Goal: Task Accomplishment & Management: Use online tool/utility

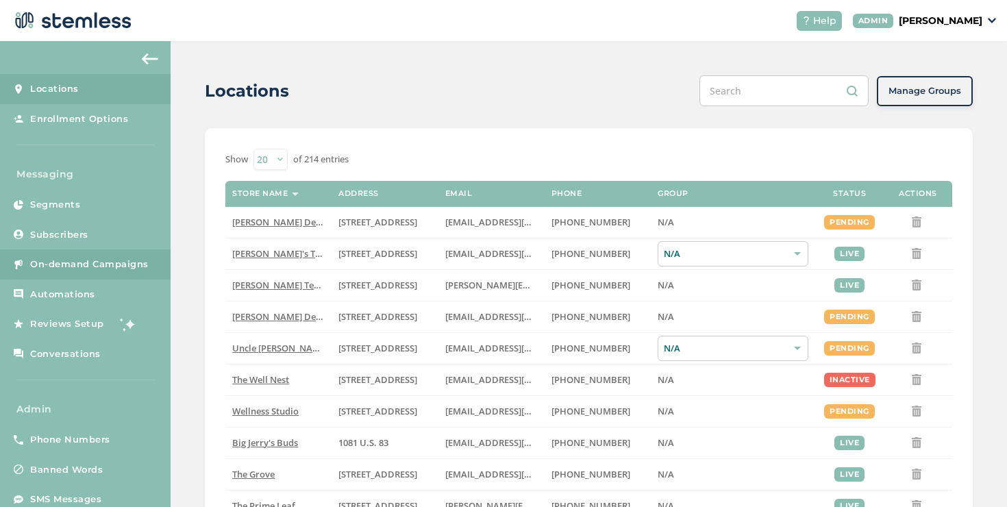
click at [88, 276] on link "On-demand Campaigns" at bounding box center [85, 264] width 171 height 30
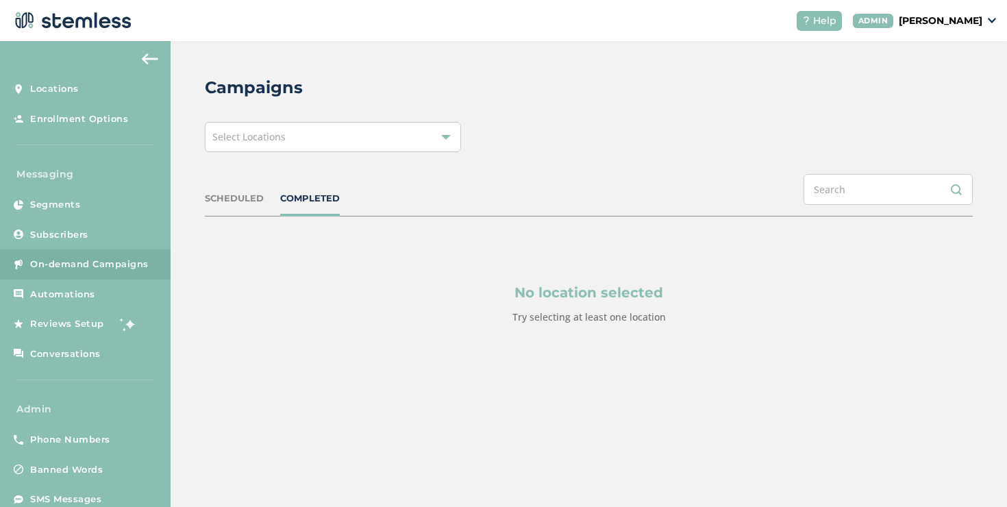
click at [301, 144] on div "Select Locations" at bounding box center [333, 137] width 256 height 30
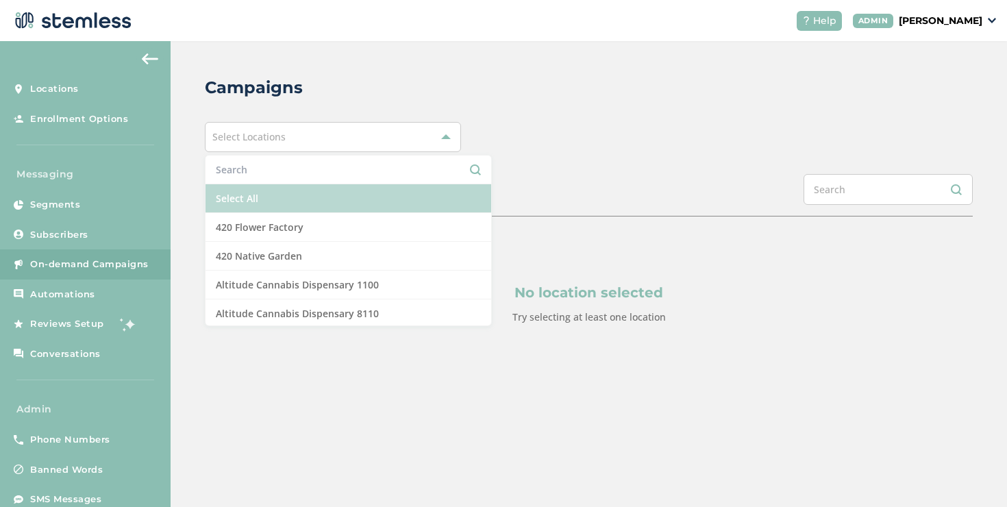
click at [232, 200] on li "Select All" at bounding box center [349, 198] width 286 height 29
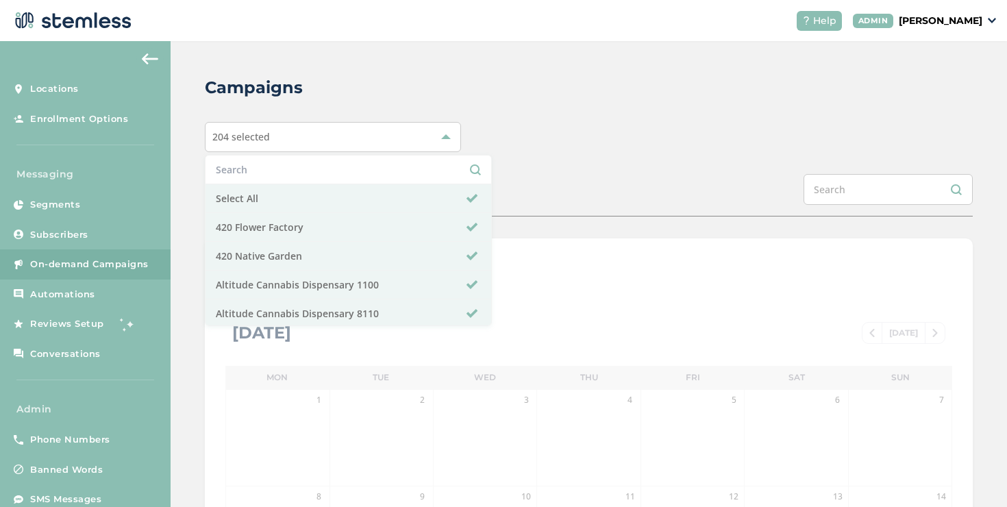
click at [632, 143] on div "204 selected Select All 420 Flower Factory 420 Native Garden Altitude Cannabis …" at bounding box center [589, 137] width 768 height 30
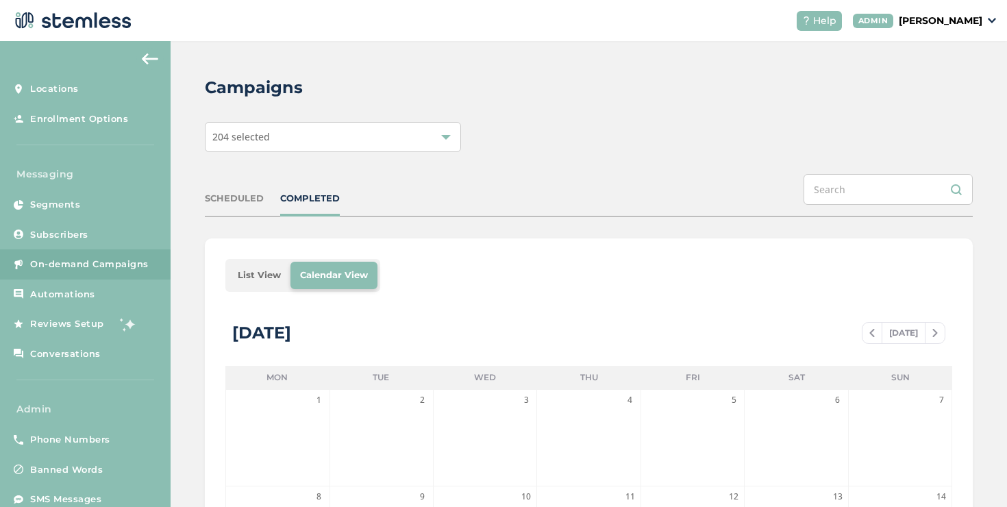
click at [247, 277] on li "List View" at bounding box center [259, 275] width 62 height 27
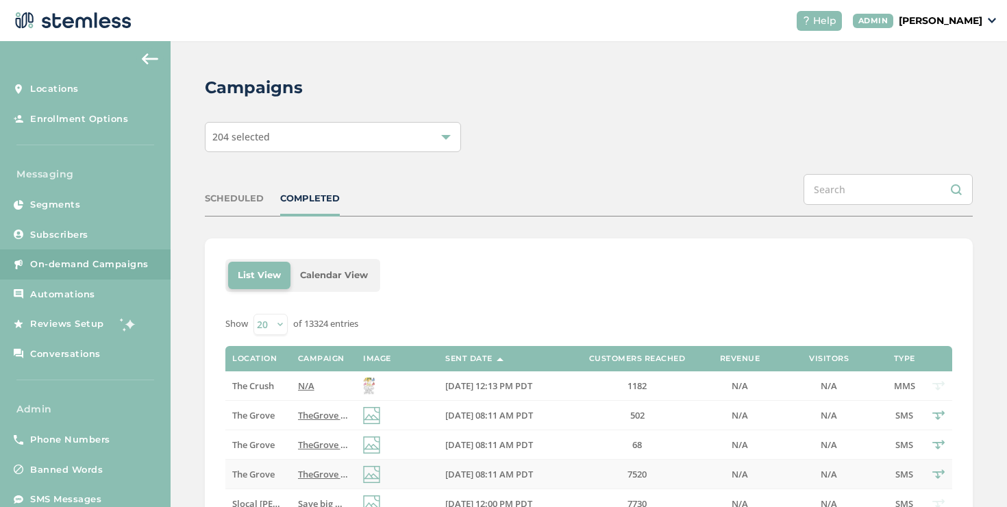
click at [271, 471] on span "The Grove" at bounding box center [253, 474] width 42 height 12
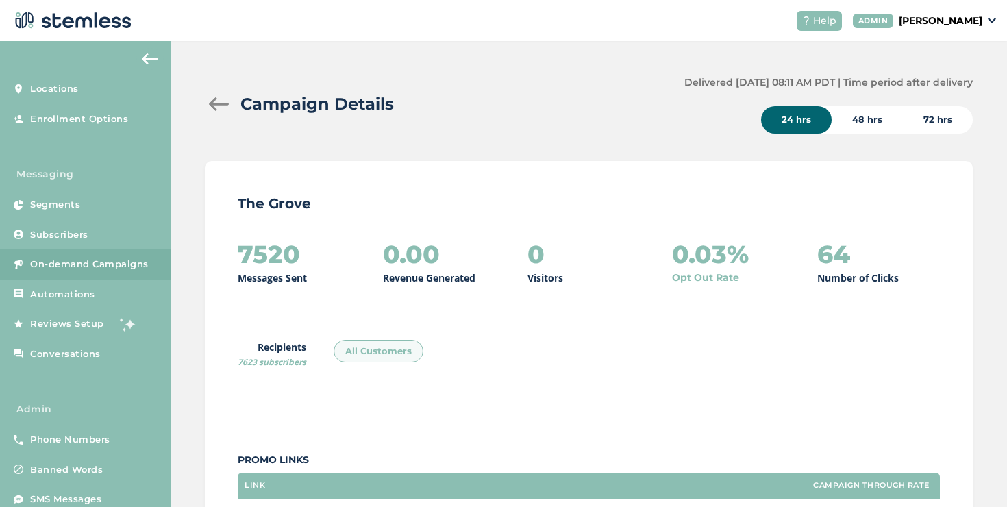
click at [212, 102] on div at bounding box center [218, 104] width 27 height 14
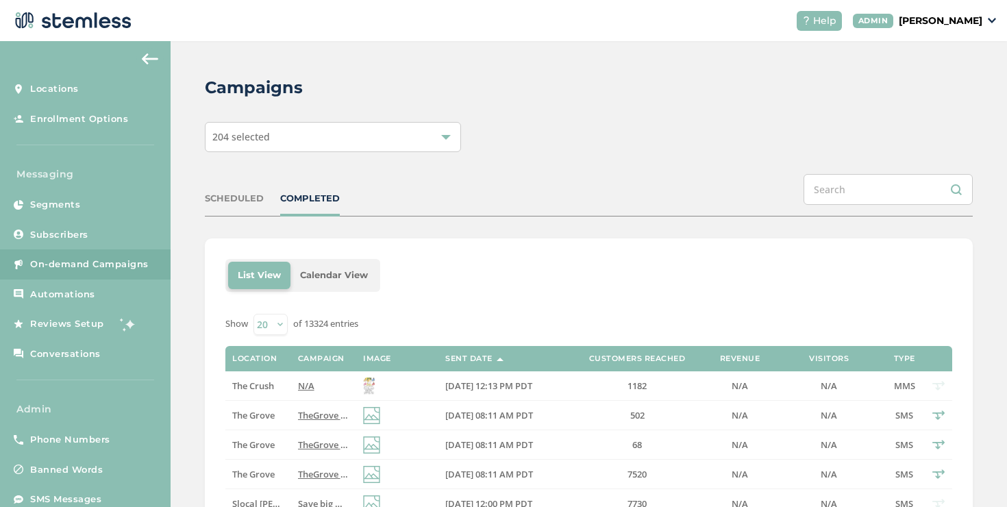
click at [269, 388] on span "The Crush" at bounding box center [253, 386] width 42 height 12
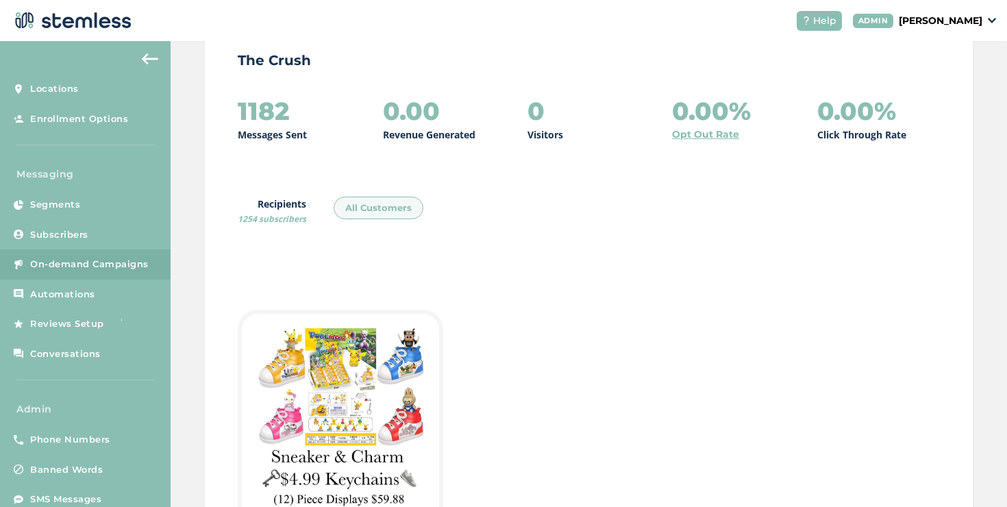
scroll to position [169, 0]
